Goal: Task Accomplishment & Management: Use online tool/utility

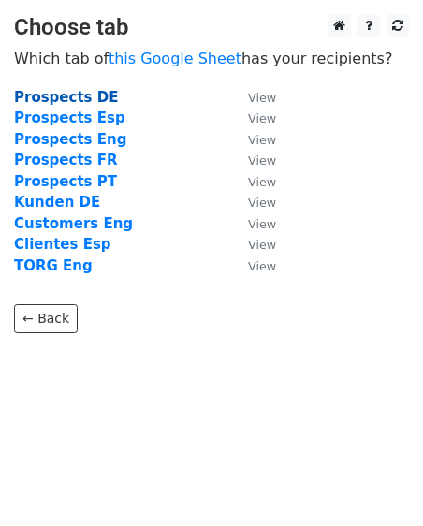
click at [76, 100] on strong "Prospects DE" at bounding box center [66, 97] width 104 height 17
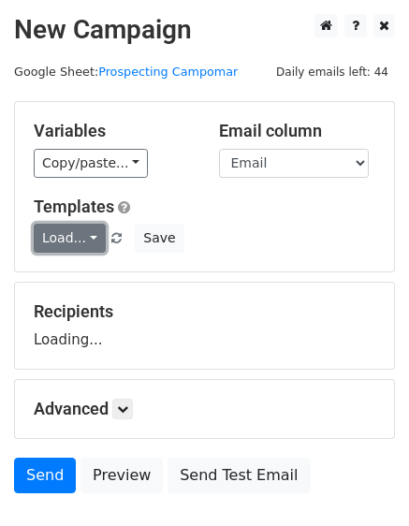
click at [89, 248] on link "Load..." at bounding box center [70, 238] width 72 height 29
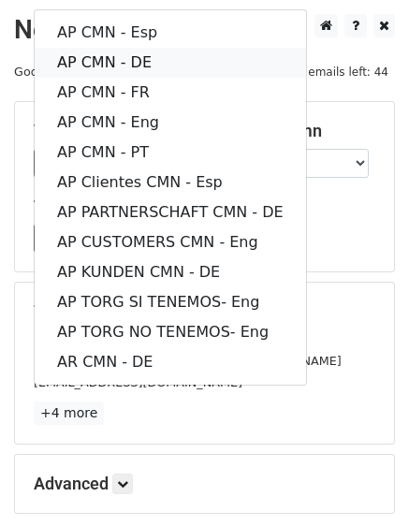
click at [159, 61] on link "AP CMN - DE" at bounding box center [170, 63] width 271 height 30
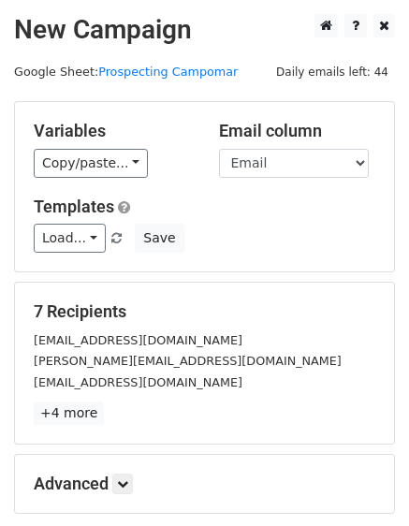
scroll to position [198, 0]
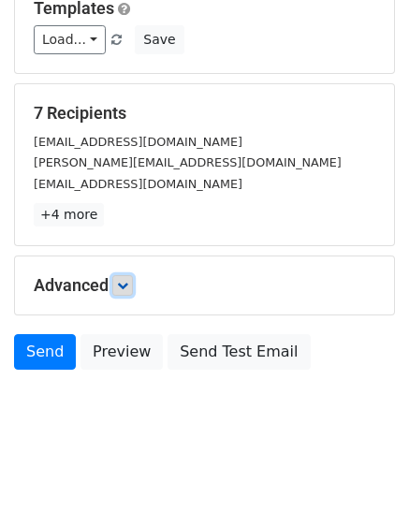
click at [116, 281] on link at bounding box center [122, 285] width 21 height 21
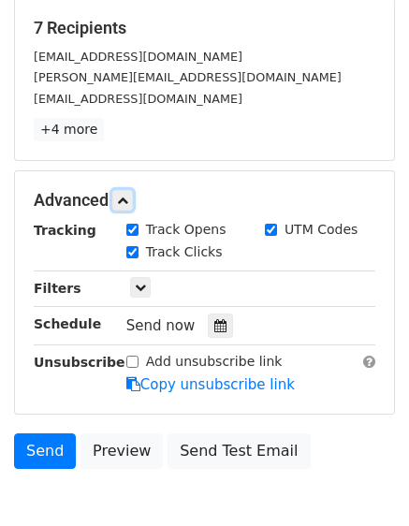
scroll to position [378, 0]
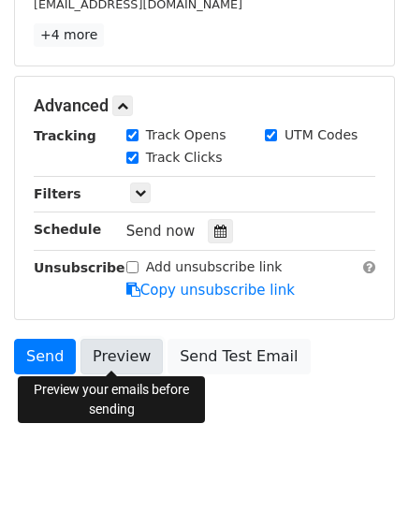
click at [99, 355] on link "Preview" at bounding box center [122, 357] width 82 height 36
click at [132, 362] on link "Preview" at bounding box center [122, 357] width 82 height 36
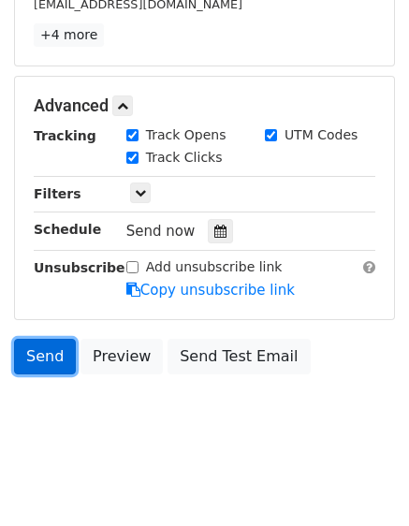
click at [65, 351] on link "Send" at bounding box center [45, 357] width 62 height 36
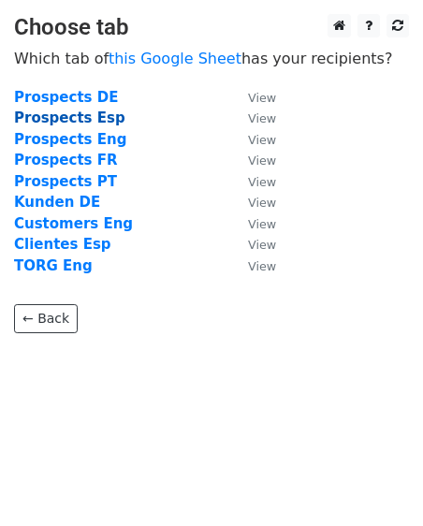
click at [88, 117] on strong "Prospects Esp" at bounding box center [69, 118] width 111 height 17
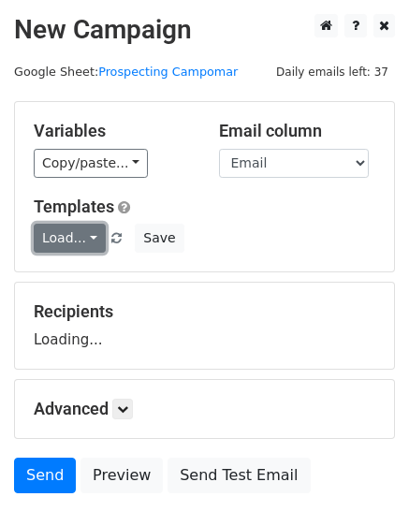
click at [83, 242] on link "Load..." at bounding box center [70, 238] width 72 height 29
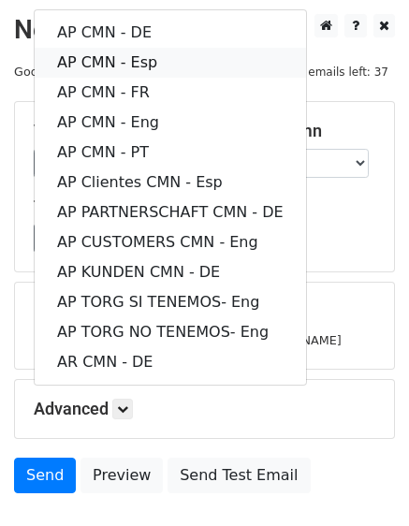
click at [154, 59] on link "AP CMN - Esp" at bounding box center [170, 63] width 271 height 30
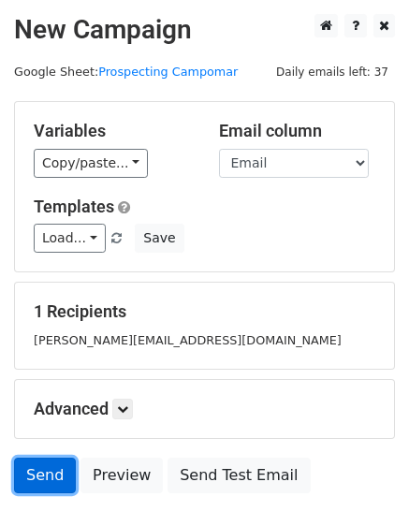
click at [43, 477] on link "Send" at bounding box center [45, 476] width 62 height 36
